Goal: Information Seeking & Learning: Understand process/instructions

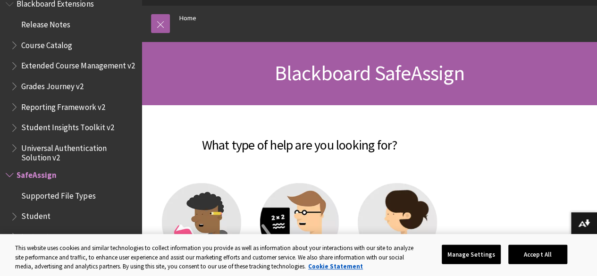
scroll to position [189, 0]
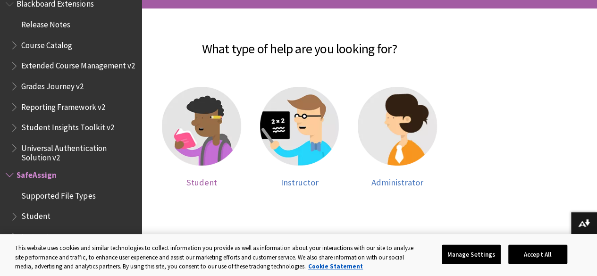
click at [215, 124] on img at bounding box center [201, 126] width 79 height 79
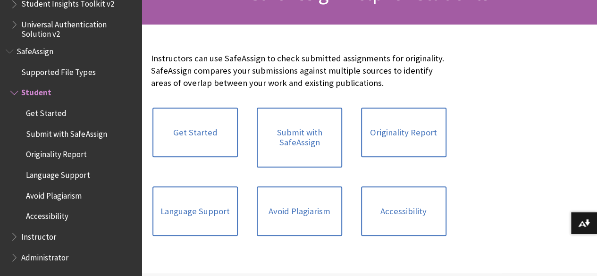
scroll to position [189, 0]
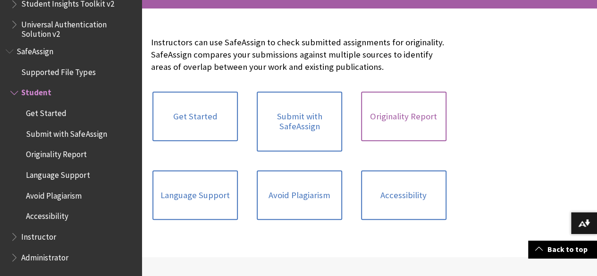
click at [361, 122] on link "Originality Report" at bounding box center [403, 116] width 85 height 50
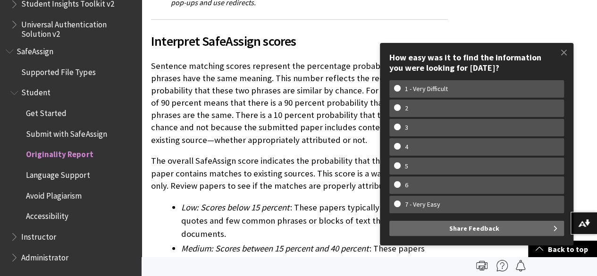
scroll to position [3065, 0]
